Goal: Information Seeking & Learning: Learn about a topic

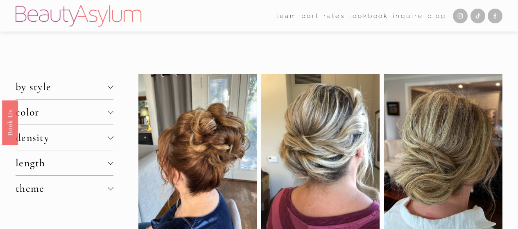
click at [44, 98] on button "by style" at bounding box center [65, 86] width 98 height 25
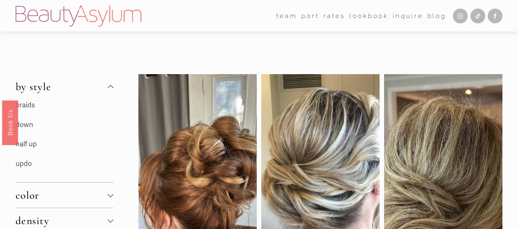
click at [29, 164] on link "updo" at bounding box center [24, 163] width 16 height 9
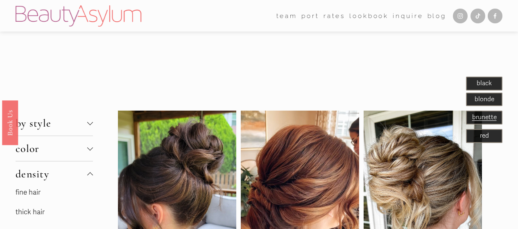
click at [33, 213] on link "thick hair" at bounding box center [30, 212] width 29 height 9
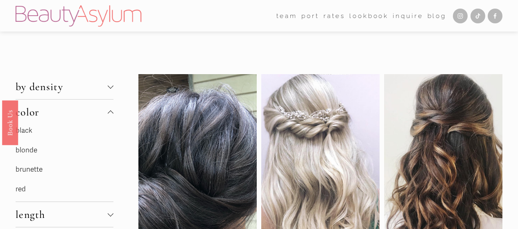
click at [24, 132] on link "black" at bounding box center [24, 130] width 17 height 9
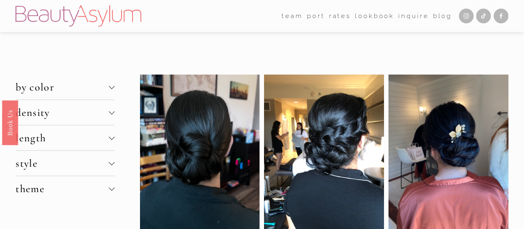
click at [111, 173] on button "style" at bounding box center [65, 163] width 99 height 25
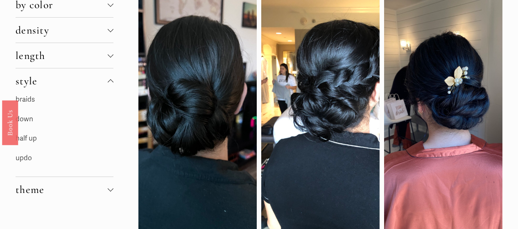
click at [112, 191] on div at bounding box center [111, 190] width 6 height 6
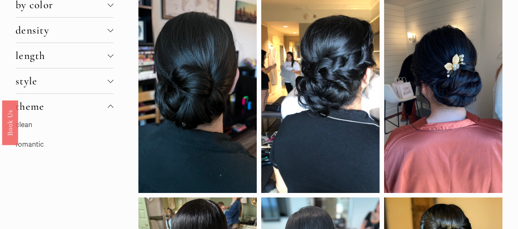
click at [36, 147] on link "romantic" at bounding box center [30, 144] width 28 height 9
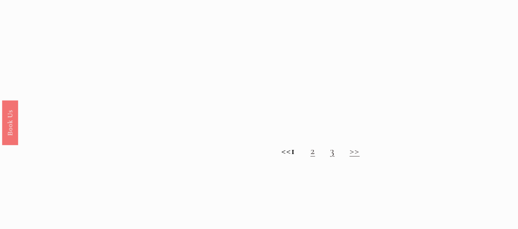
scroll to position [737, 0]
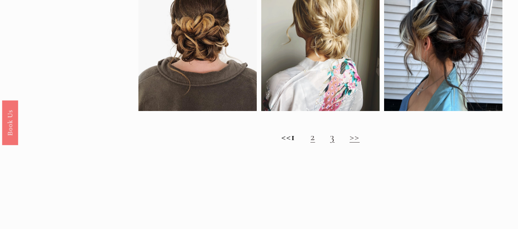
click at [315, 143] on link "2" at bounding box center [313, 136] width 5 height 13
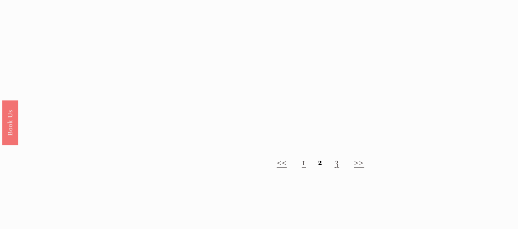
scroll to position [737, 0]
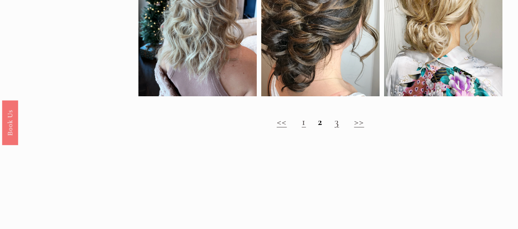
click at [337, 128] on link "3" at bounding box center [337, 121] width 5 height 13
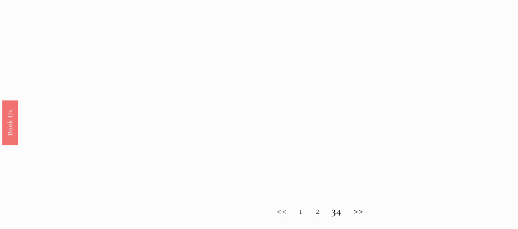
scroll to position [696, 0]
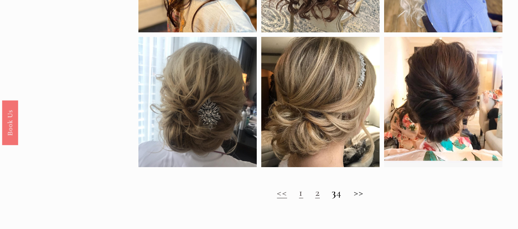
click at [349, 199] on h2 "<< 1 2 3 4 >>" at bounding box center [320, 192] width 364 height 12
click at [345, 199] on h2 "<< 1 2 3 4 >>" at bounding box center [320, 192] width 364 height 12
click at [346, 199] on h2 "<< 1 2 3 4 >>" at bounding box center [320, 192] width 364 height 12
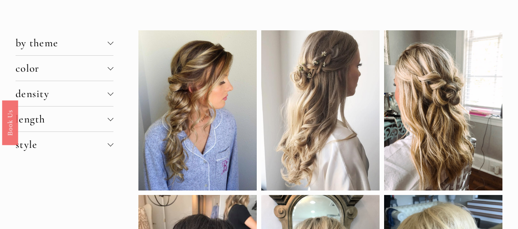
scroll to position [0, 0]
